Goal: Find specific page/section

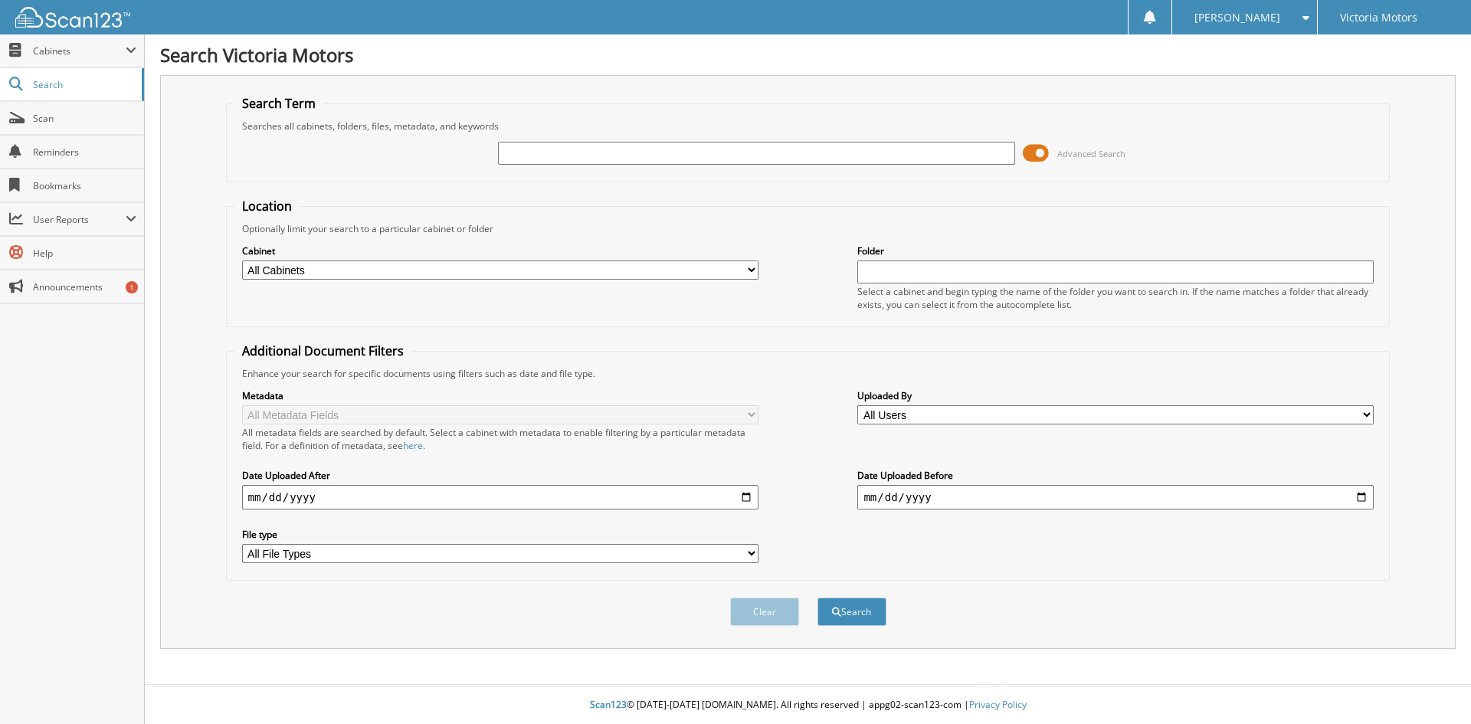
drag, startPoint x: 0, startPoint y: 0, endPoint x: 638, endPoint y: 150, distance: 655.6
click at [638, 150] on input "text" at bounding box center [756, 153] width 516 height 23
type input "232376"
click at [817, 598] on button "Search" at bounding box center [851, 612] width 69 height 28
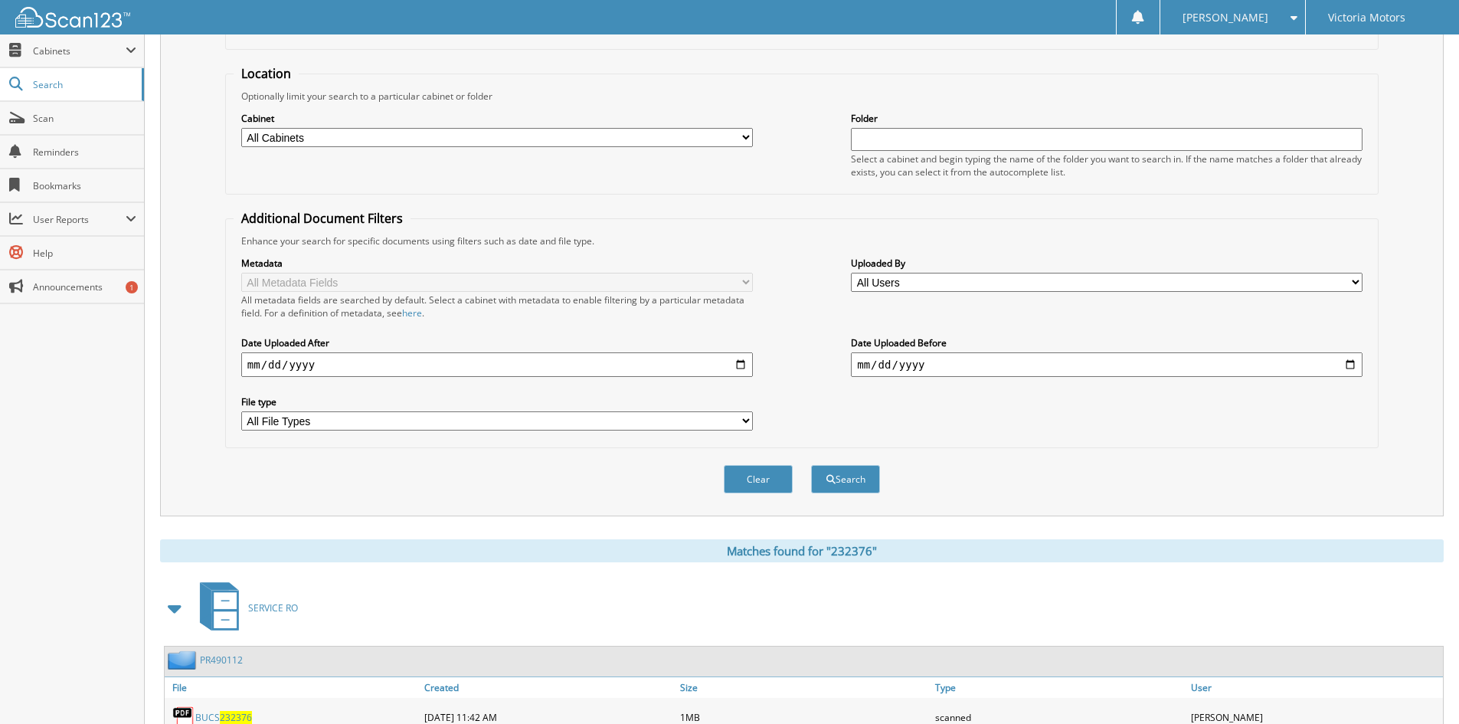
scroll to position [245, 0]
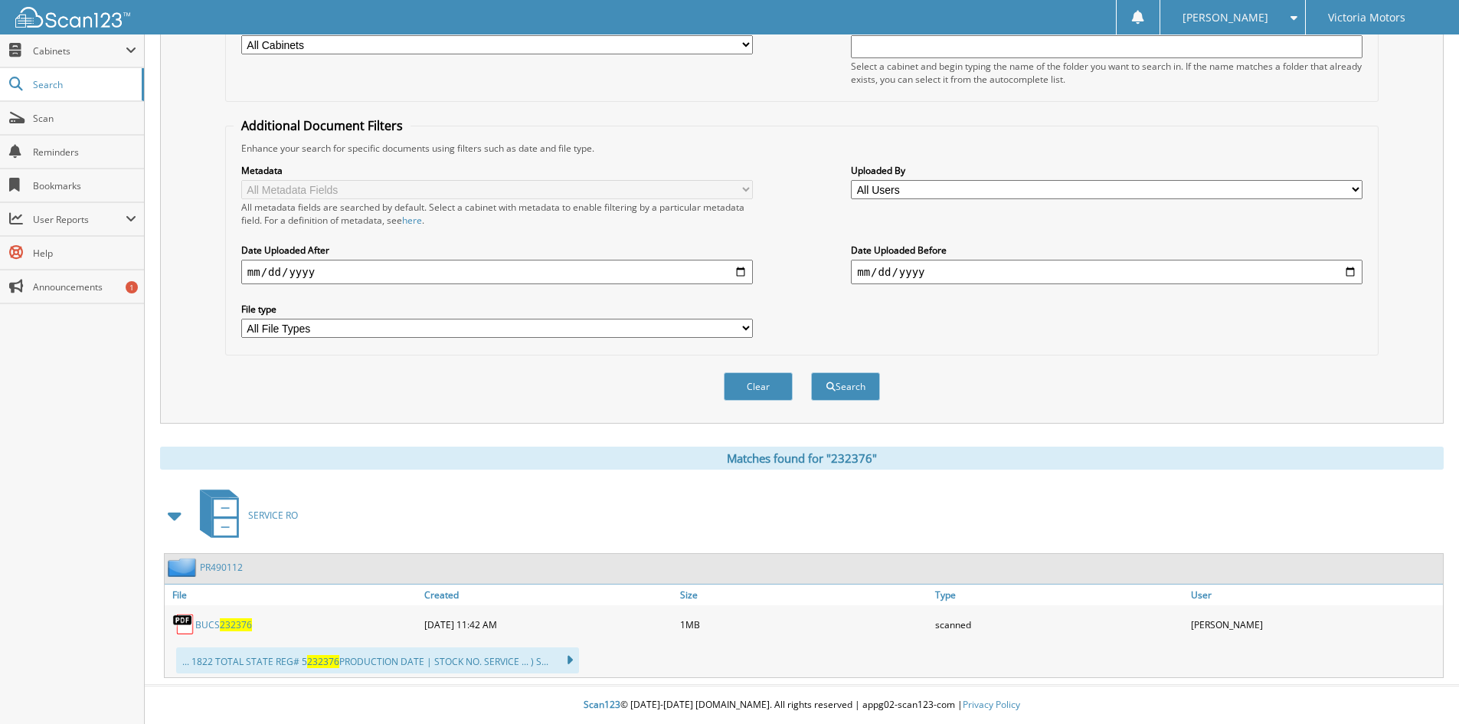
click at [212, 624] on link "BUCS 232376" at bounding box center [223, 624] width 57 height 13
click at [67, 122] on span "Scan" at bounding box center [84, 118] width 103 height 13
